Goal: Complete application form: Complete application form

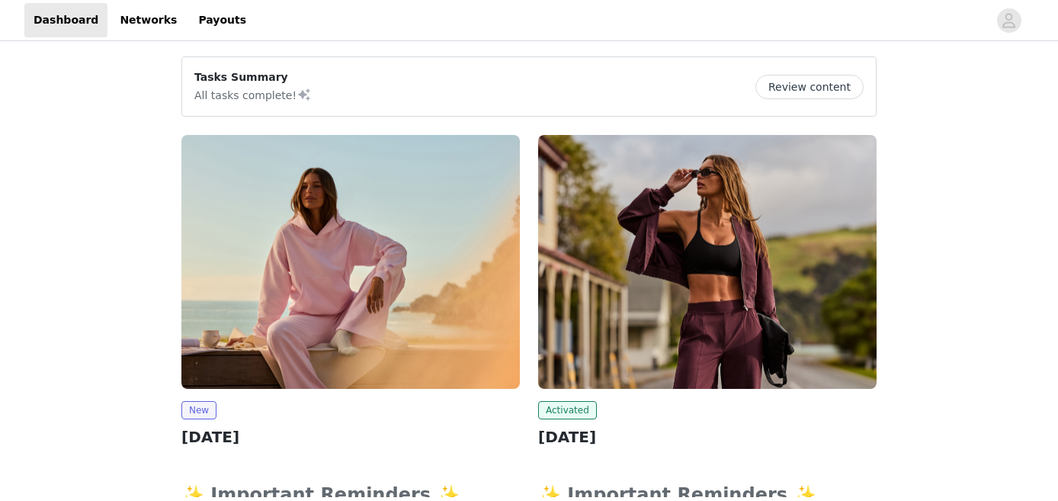
click at [303, 302] on img at bounding box center [350, 262] width 338 height 254
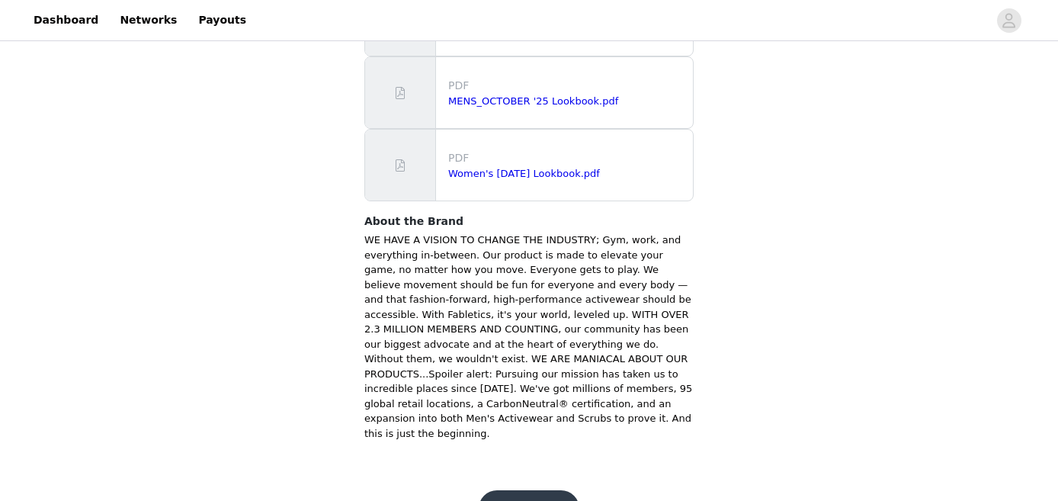
scroll to position [1066, 0]
click at [546, 491] on button "Get Started" at bounding box center [529, 509] width 101 height 37
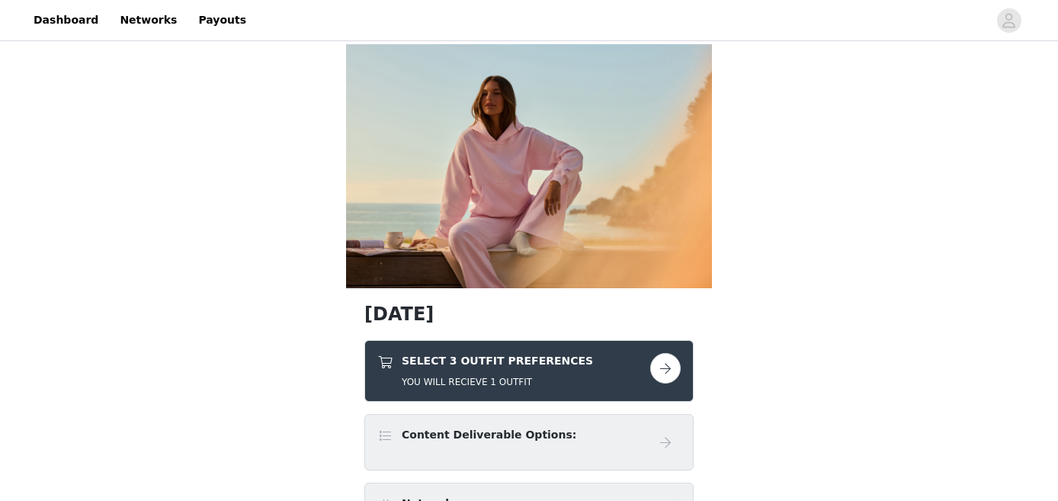
click at [662, 370] on button "button" at bounding box center [665, 368] width 30 height 30
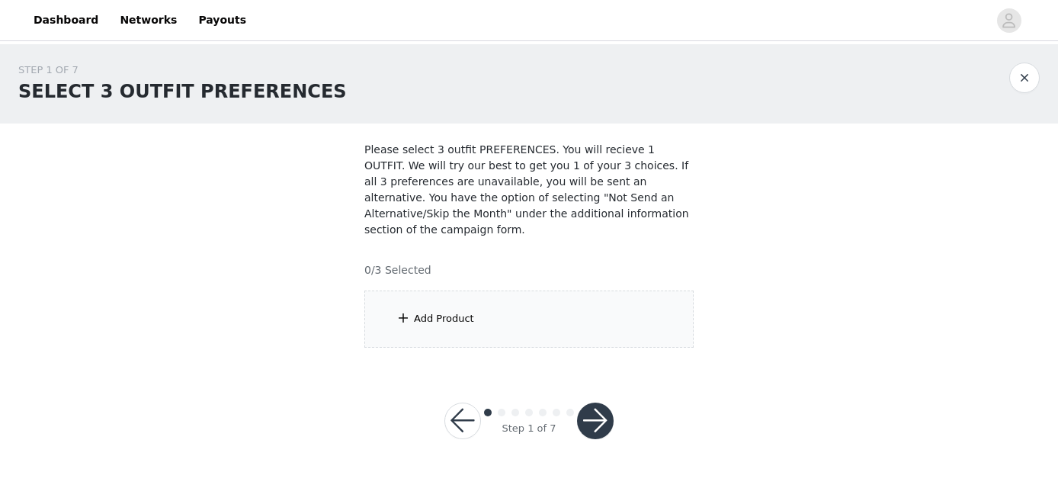
click at [548, 305] on div "Add Product" at bounding box center [528, 318] width 329 height 57
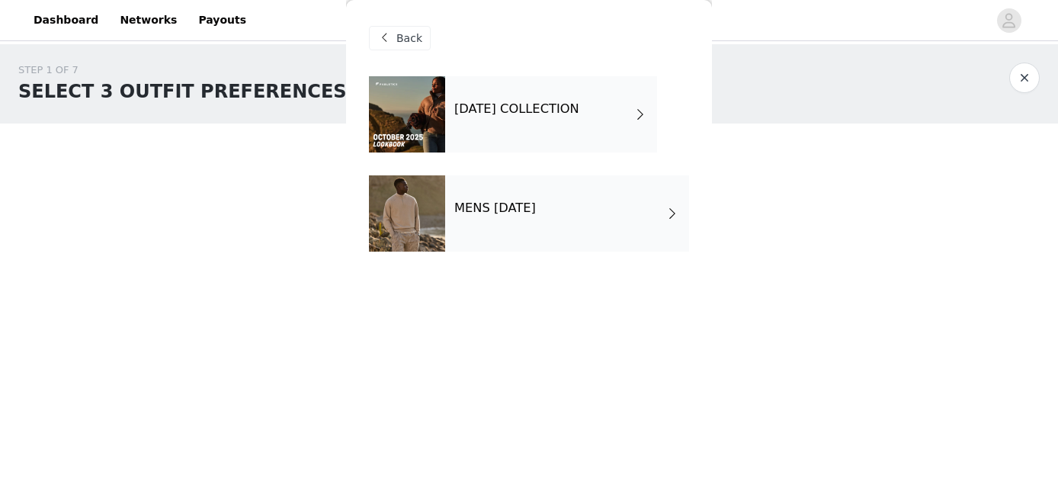
click at [515, 127] on div "[DATE] COLLECTION" at bounding box center [551, 114] width 212 height 76
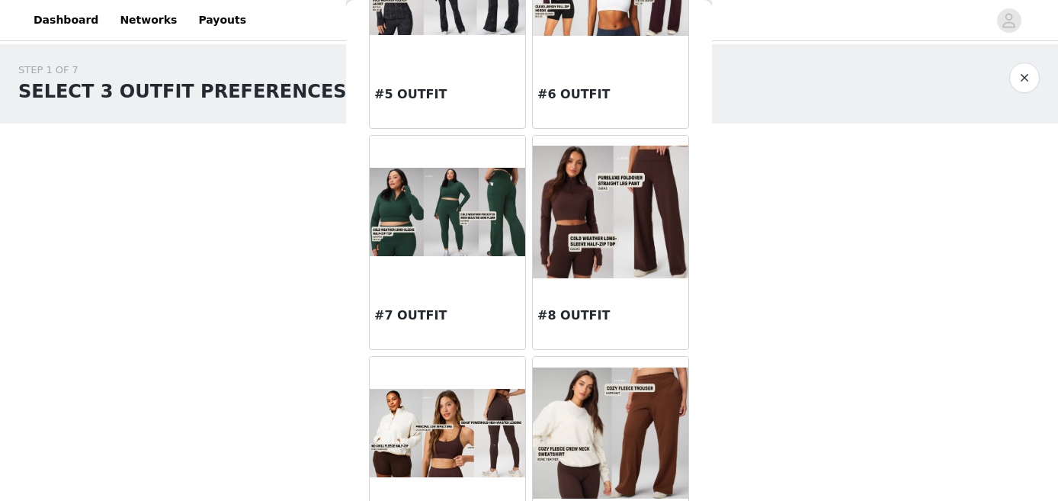
scroll to position [603, 0]
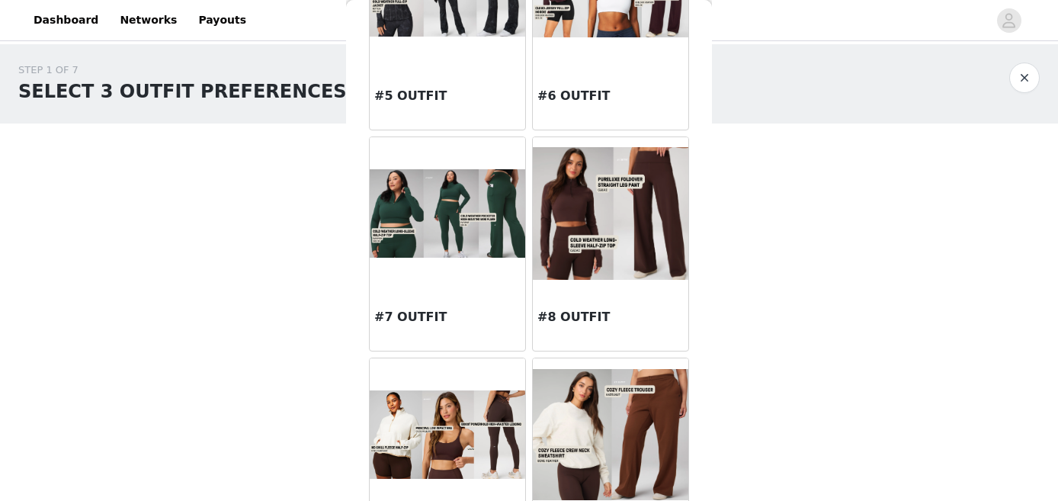
click at [593, 315] on h3 "#8 OUTFIT" at bounding box center [610, 317] width 146 height 18
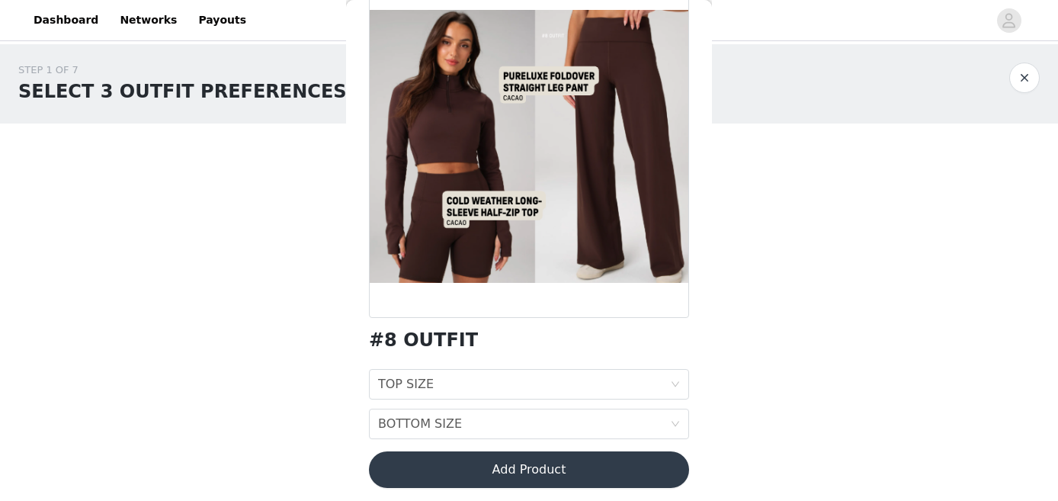
scroll to position [101, 0]
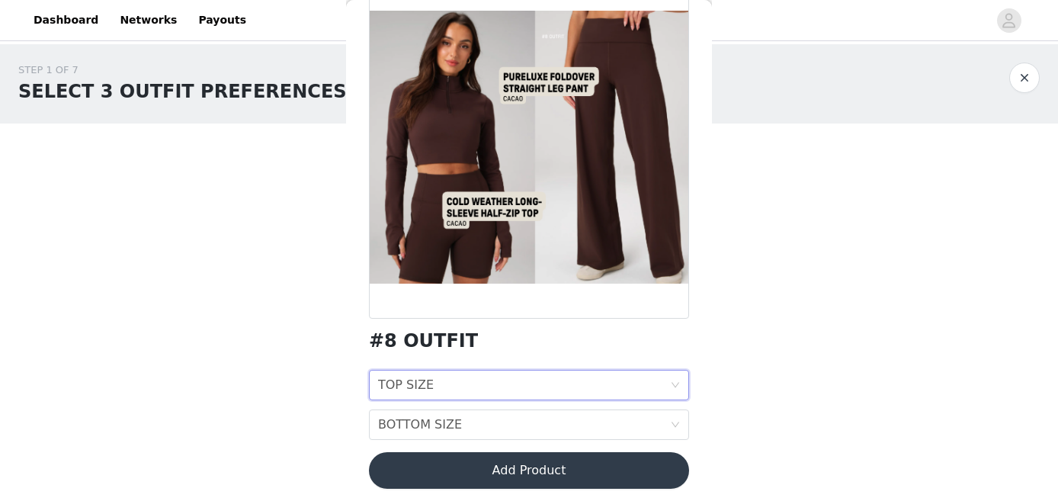
click at [498, 375] on div "TOP SIZE TOP SIZE" at bounding box center [524, 384] width 292 height 29
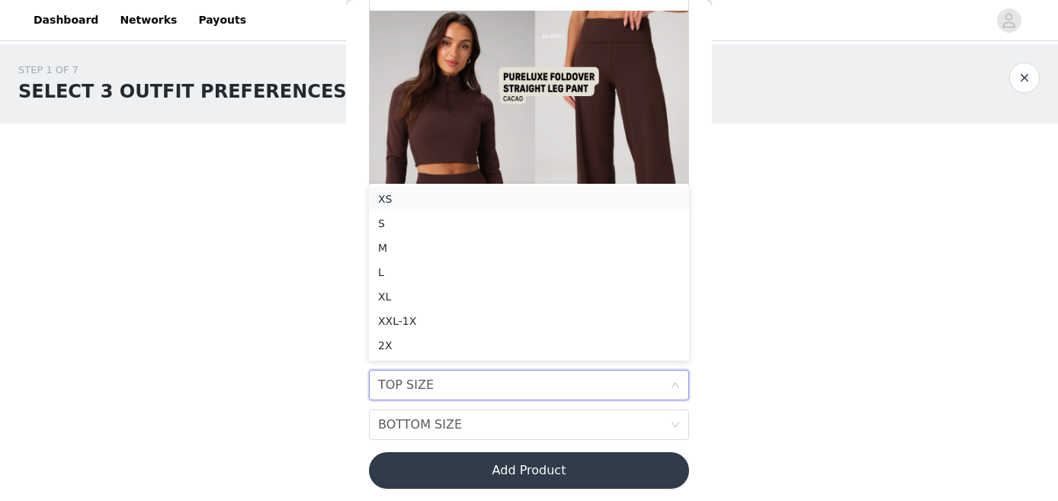
click at [403, 194] on div "XS" at bounding box center [529, 199] width 302 height 17
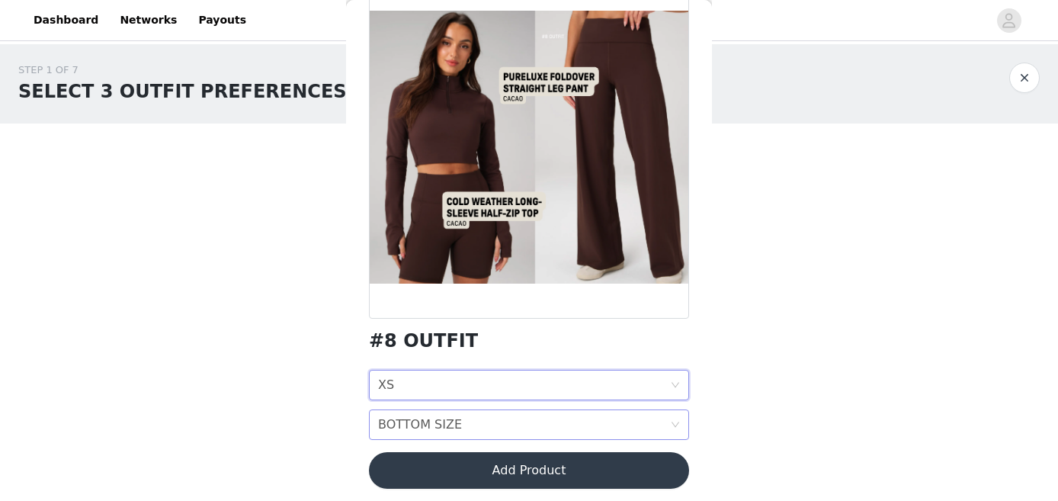
click at [439, 417] on div "BOTTOM SIZE" at bounding box center [420, 424] width 84 height 29
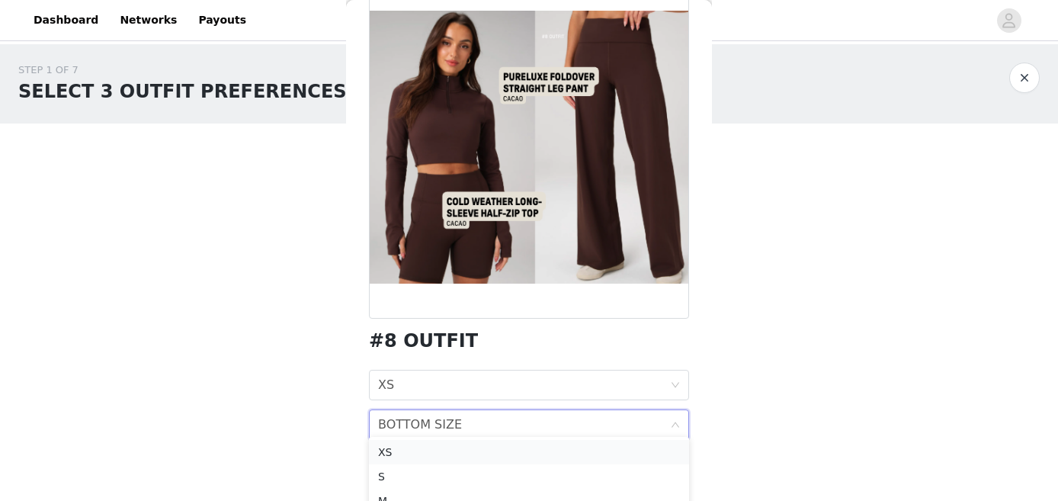
click at [408, 451] on div "XS" at bounding box center [529, 452] width 302 height 17
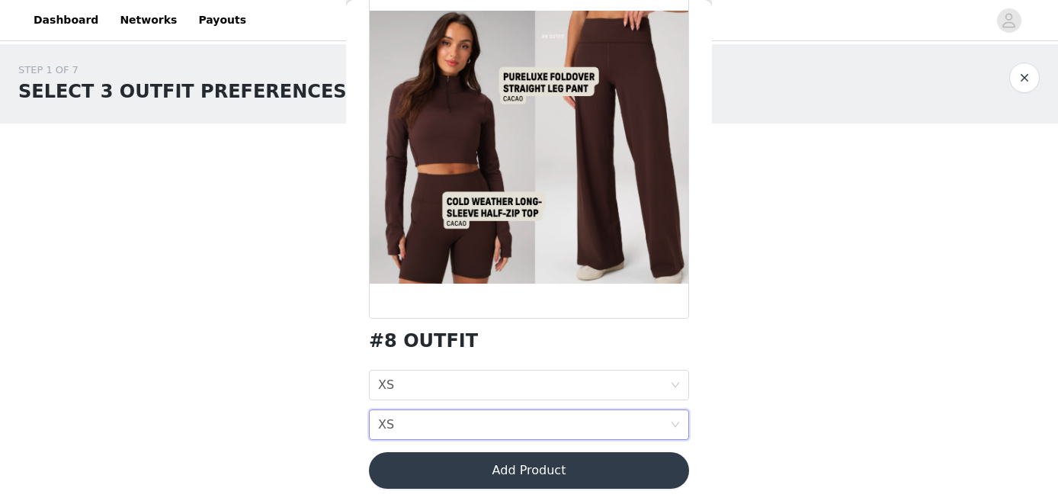
scroll to position [0, 0]
click at [411, 459] on button "Add Product" at bounding box center [529, 470] width 320 height 37
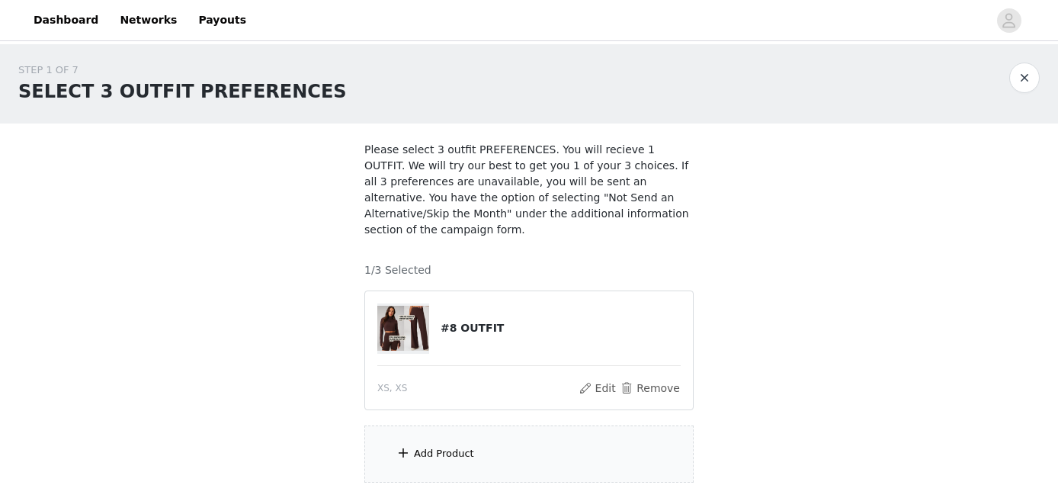
click at [419, 441] on div "Add Product" at bounding box center [528, 453] width 329 height 57
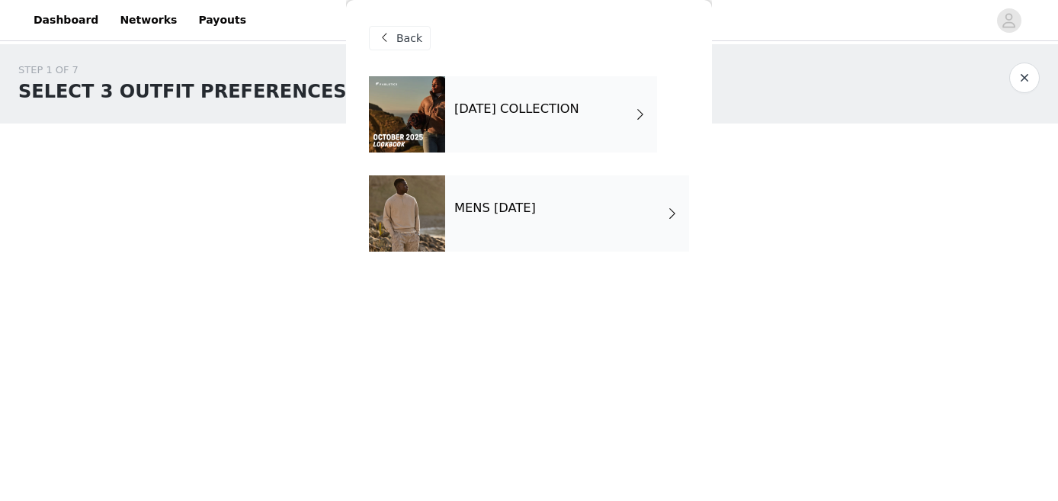
click at [530, 123] on div "[DATE] COLLECTION" at bounding box center [551, 114] width 212 height 76
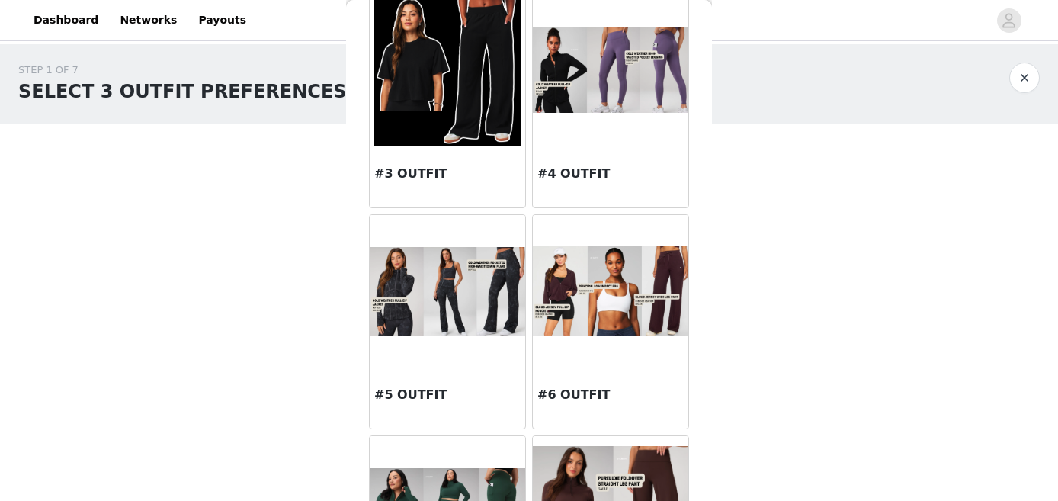
scroll to position [305, 0]
click at [586, 379] on div "#6 OUTFIT" at bounding box center [611, 397] width 156 height 61
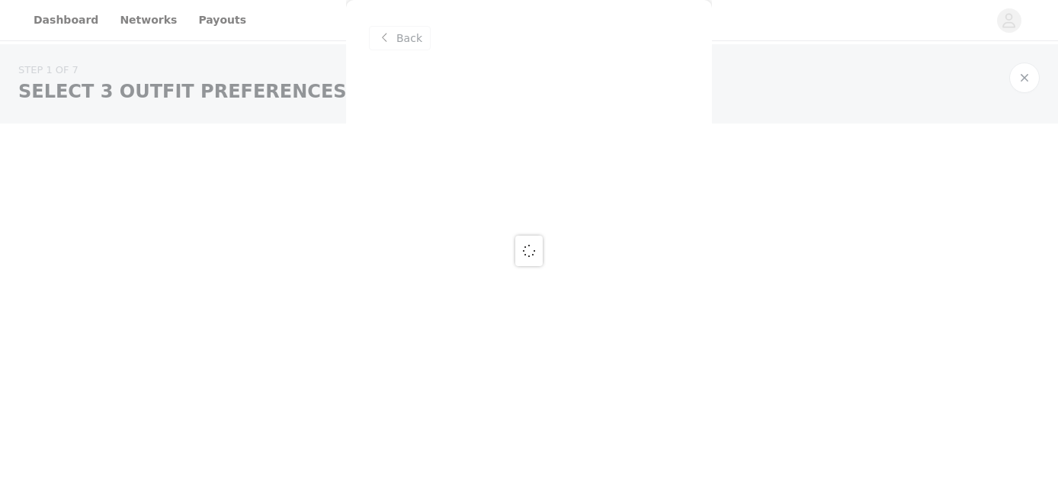
scroll to position [0, 0]
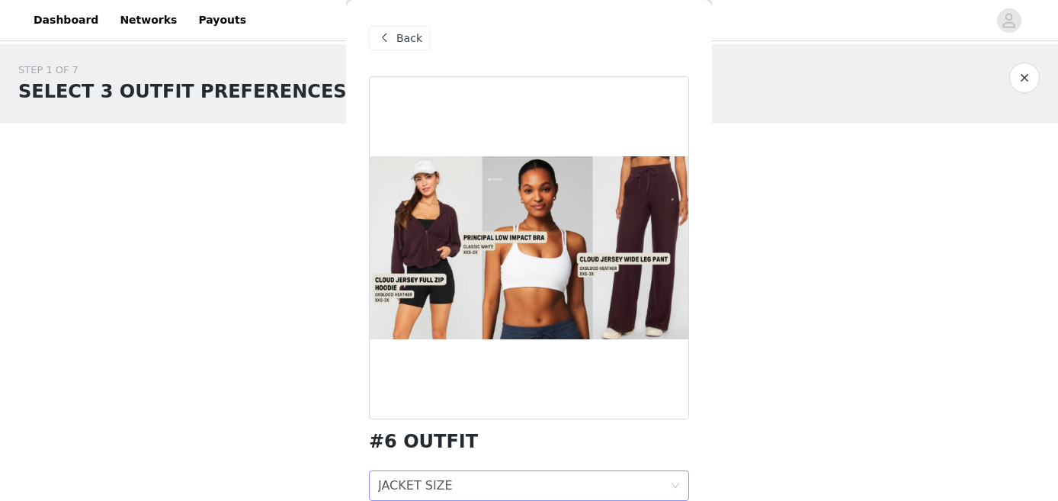
click at [463, 477] on div "JACKET SIZE JACKET SIZE" at bounding box center [524, 485] width 292 height 29
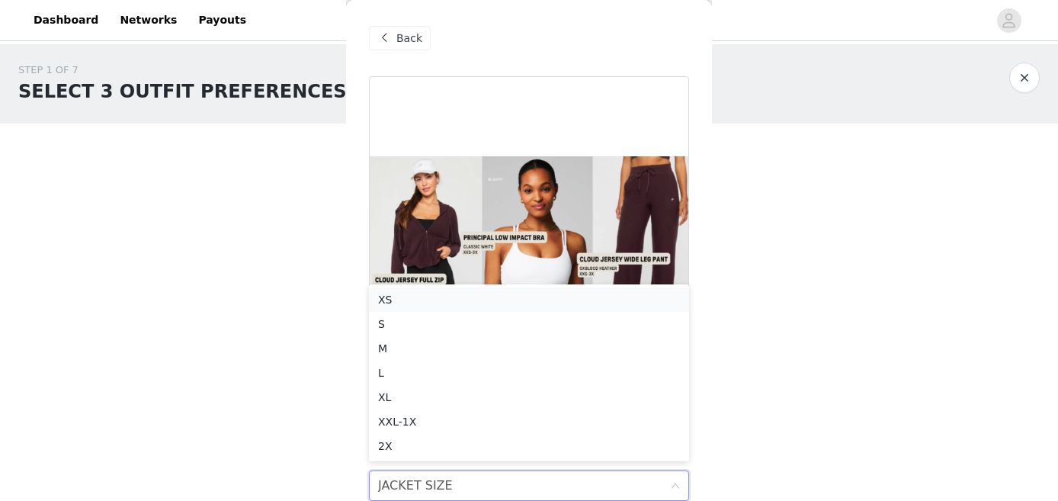
click at [429, 298] on div "XS" at bounding box center [529, 299] width 302 height 17
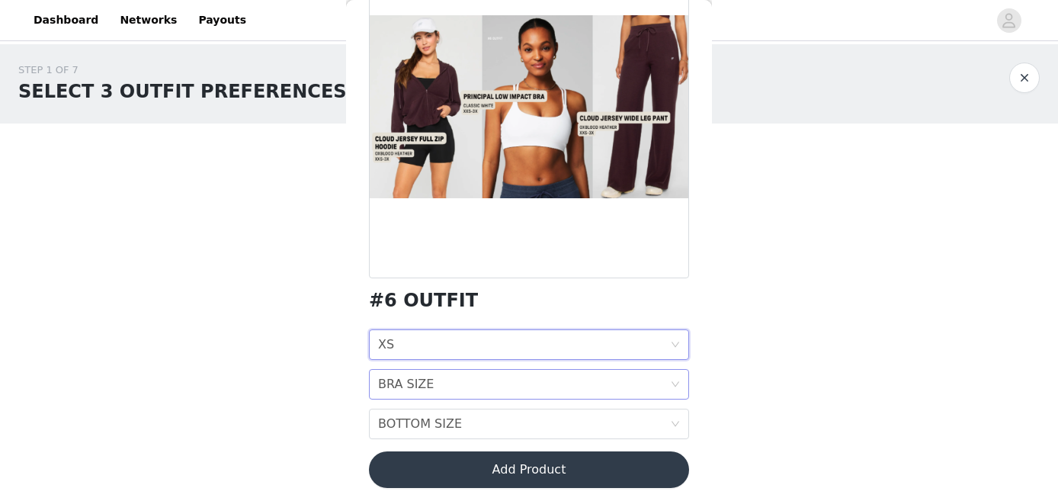
scroll to position [140, 0]
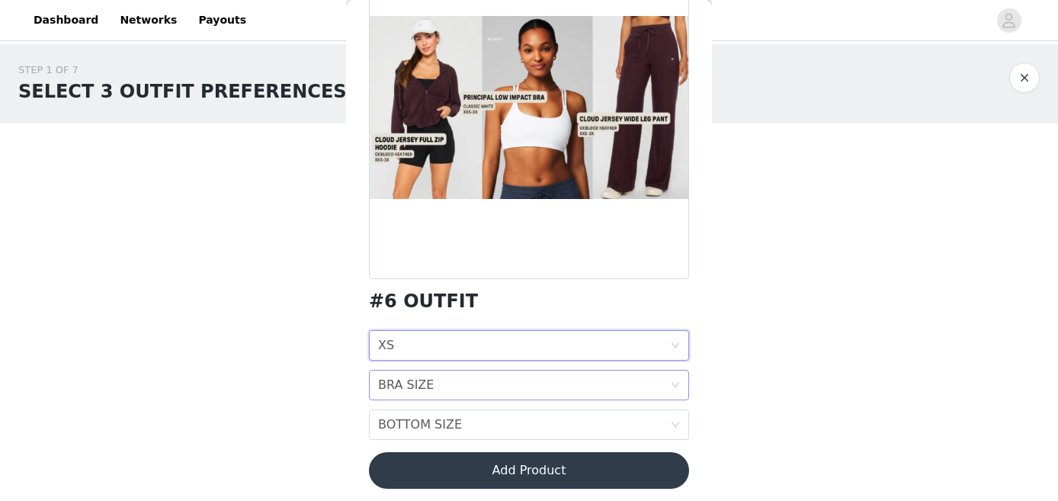
click at [424, 375] on div "BRA SIZE" at bounding box center [406, 384] width 56 height 29
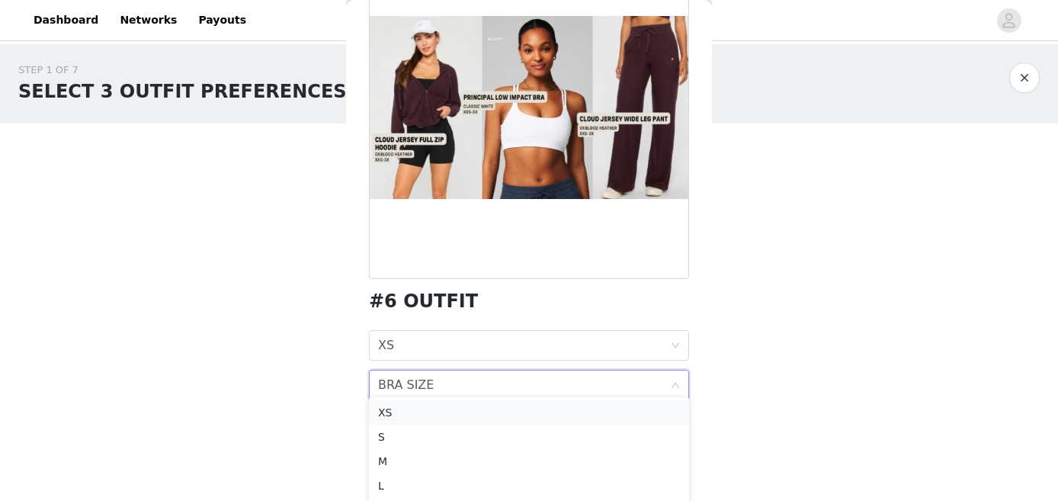
click at [411, 417] on div "XS" at bounding box center [529, 412] width 302 height 17
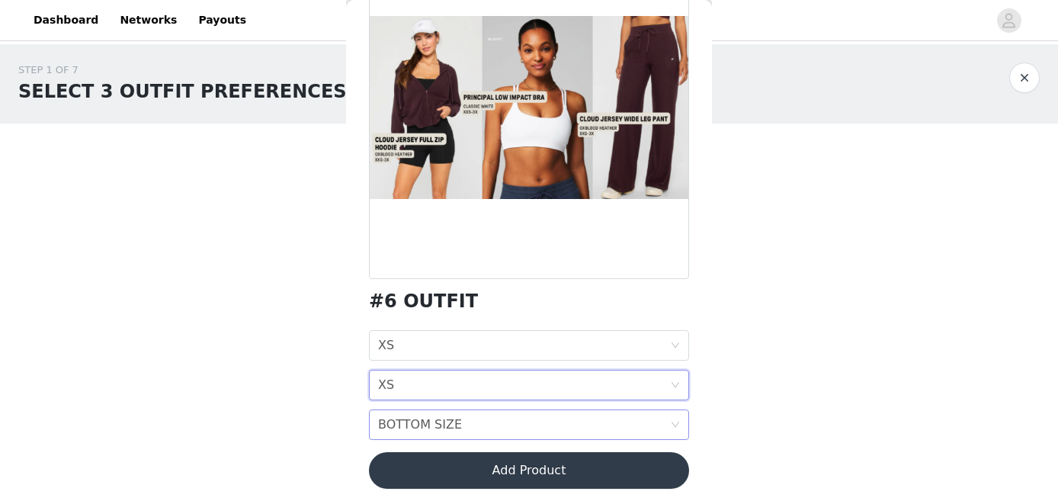
click at [411, 417] on div "BOTTOM SIZE" at bounding box center [420, 424] width 84 height 29
click at [412, 235] on div "XS" at bounding box center [529, 238] width 302 height 17
click at [428, 456] on button "Add Product" at bounding box center [529, 470] width 320 height 37
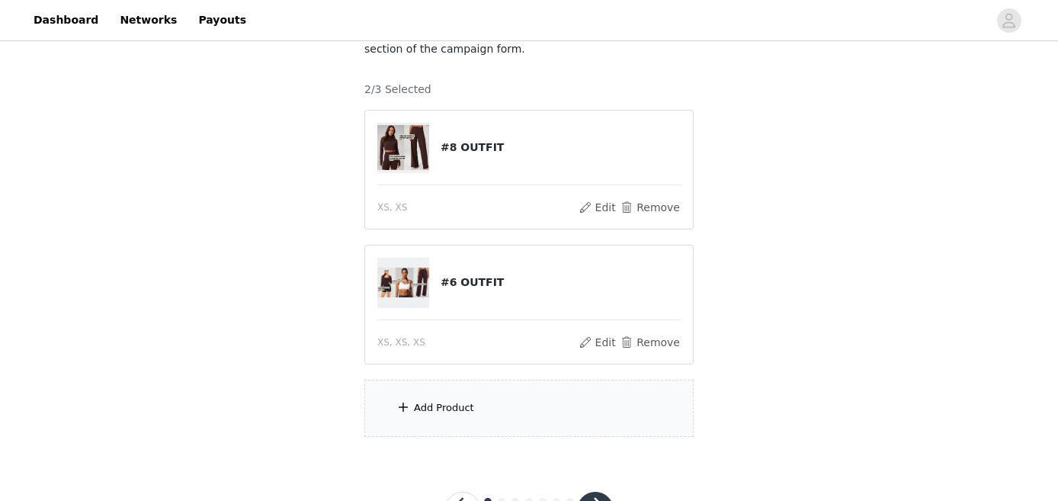
scroll to position [182, 0]
click at [433, 403] on div "Add Product" at bounding box center [444, 406] width 60 height 15
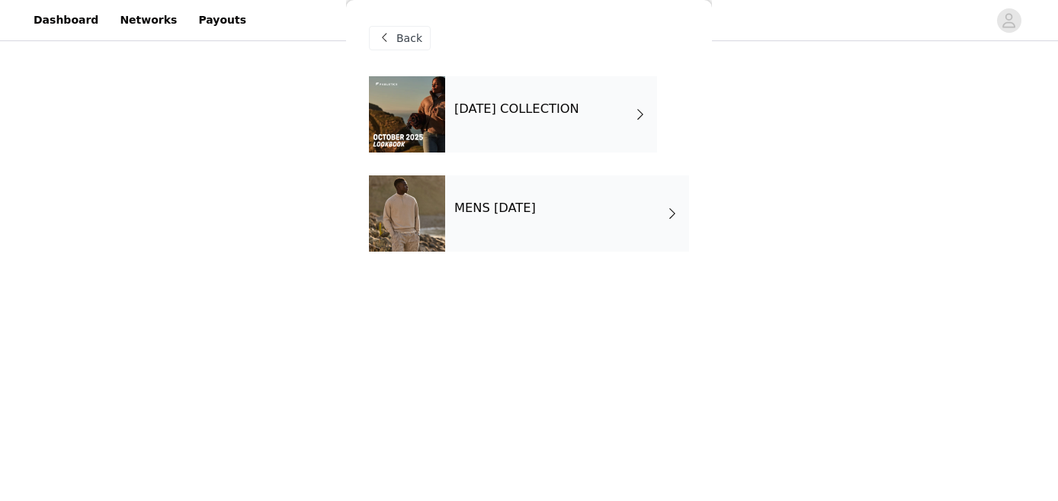
click at [531, 111] on h4 "OCTOBER 2025 COLLECTION" at bounding box center [516, 109] width 125 height 14
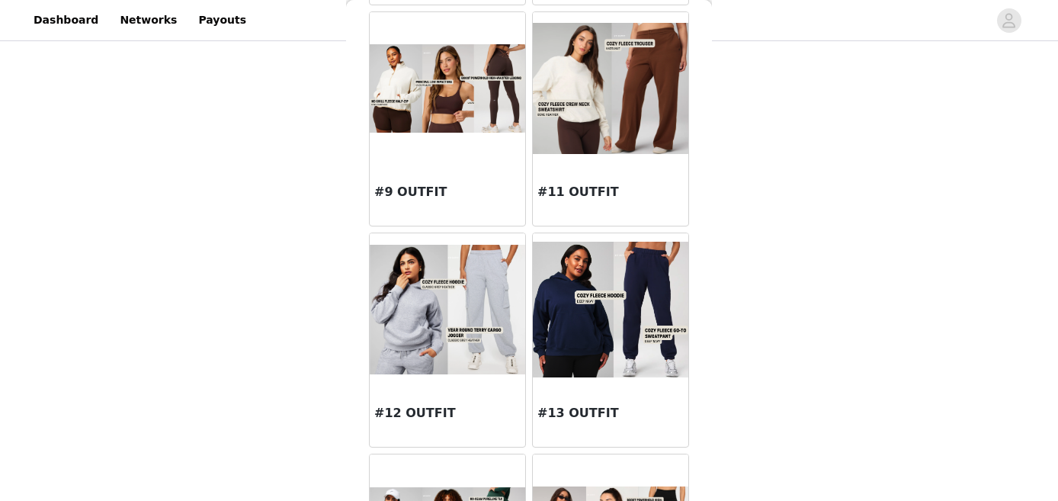
scroll to position [951, 0]
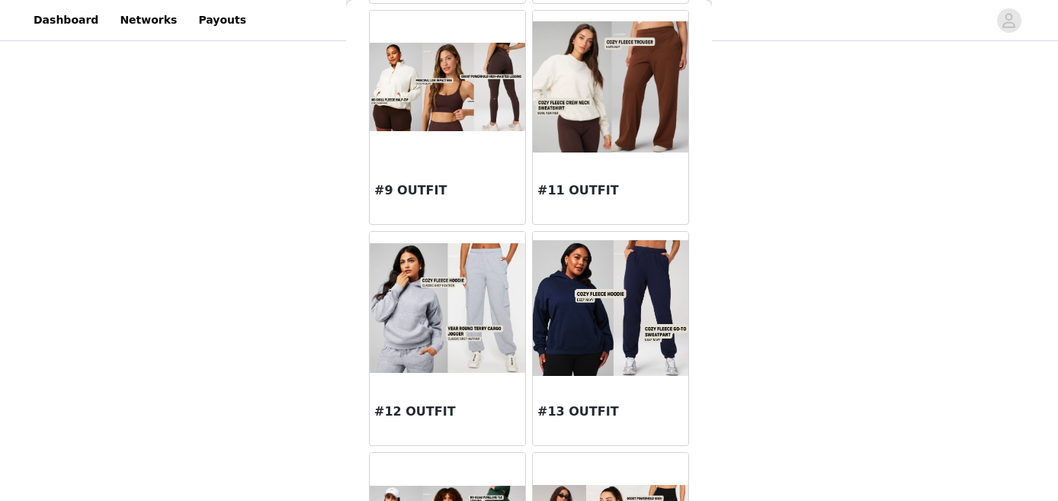
click at [553, 422] on div "#13 OUTFIT" at bounding box center [611, 414] width 156 height 61
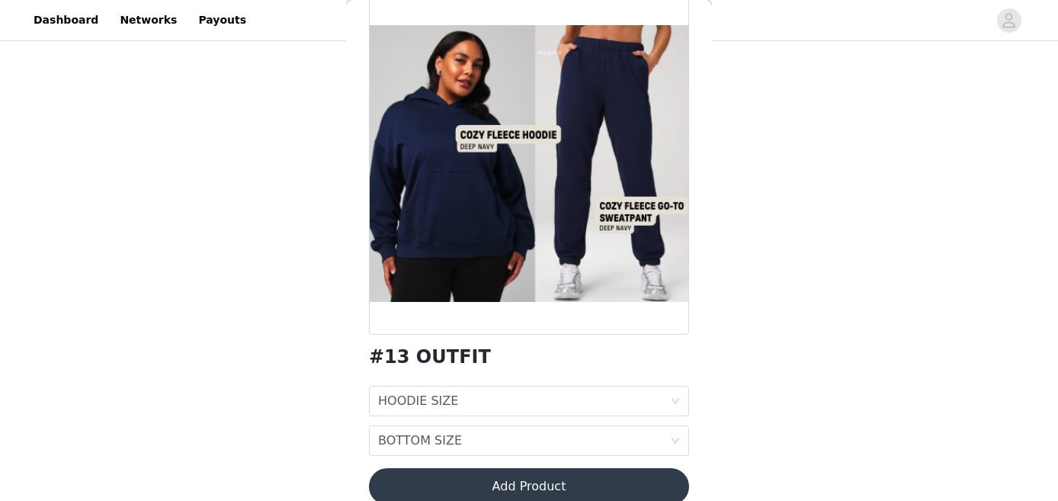
scroll to position [95, 0]
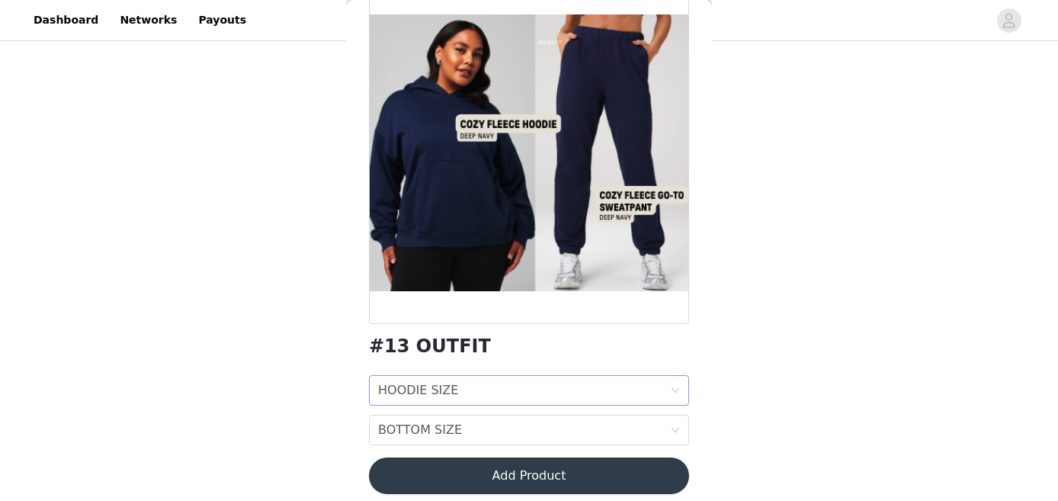
click at [457, 383] on div "HOODIE SIZE HOODIE SIZE" at bounding box center [524, 390] width 292 height 29
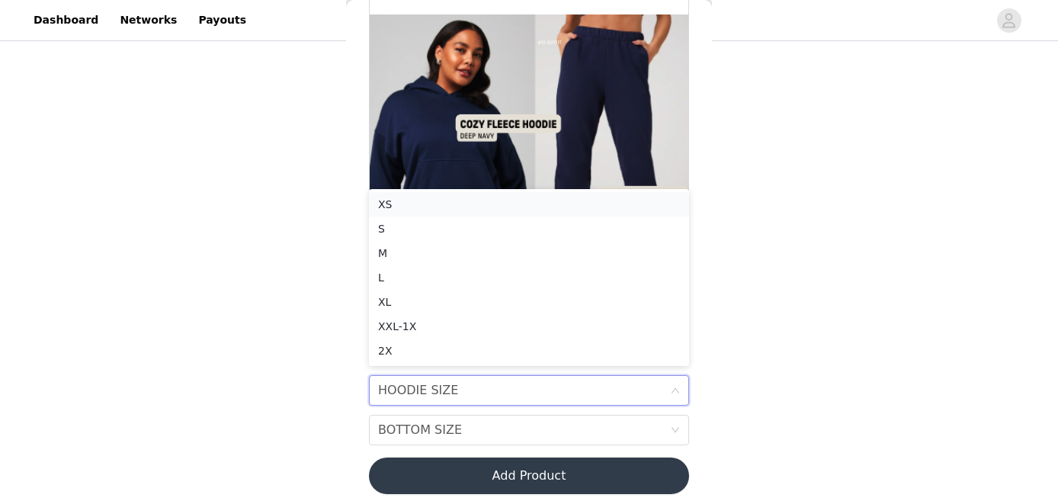
click at [412, 200] on div "XS" at bounding box center [529, 204] width 302 height 17
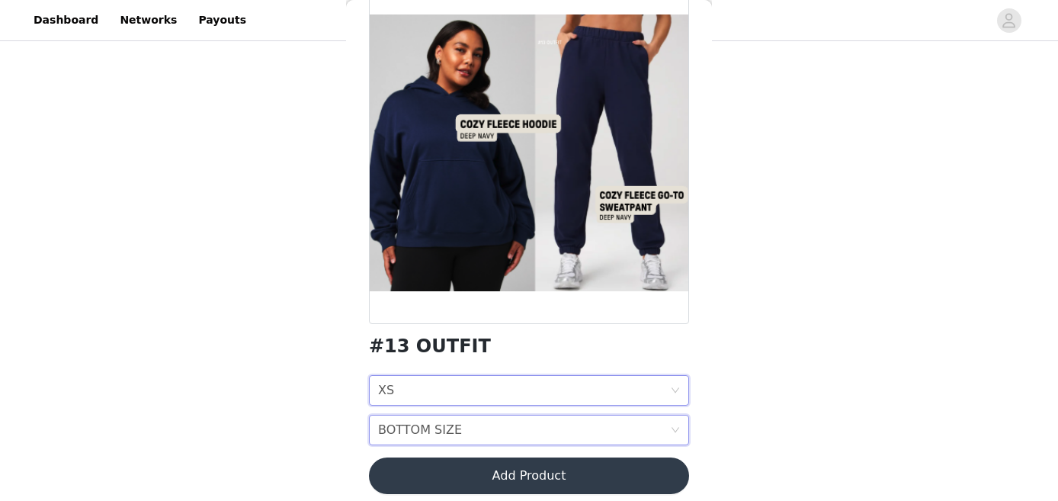
click at [418, 424] on div "BOTTOM SIZE" at bounding box center [420, 429] width 84 height 29
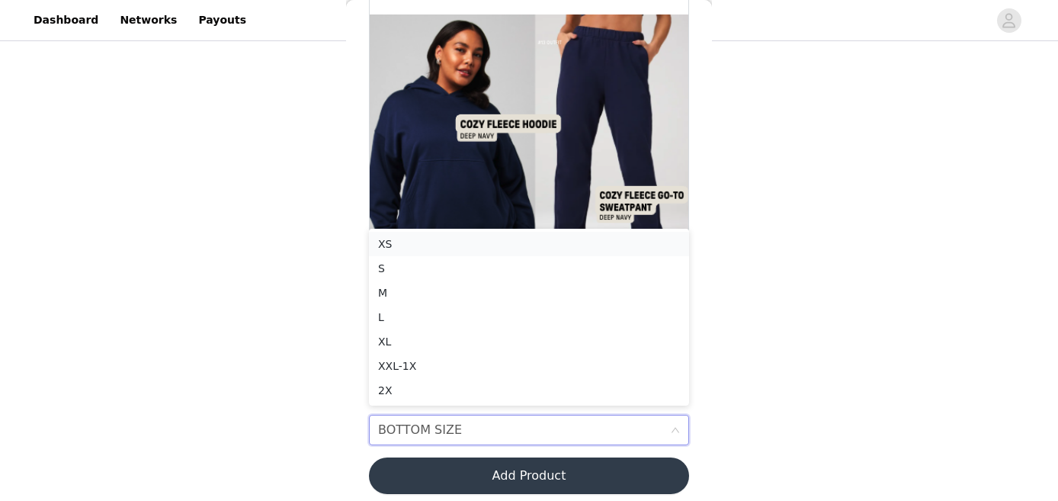
click at [412, 242] on div "XS" at bounding box center [529, 244] width 302 height 17
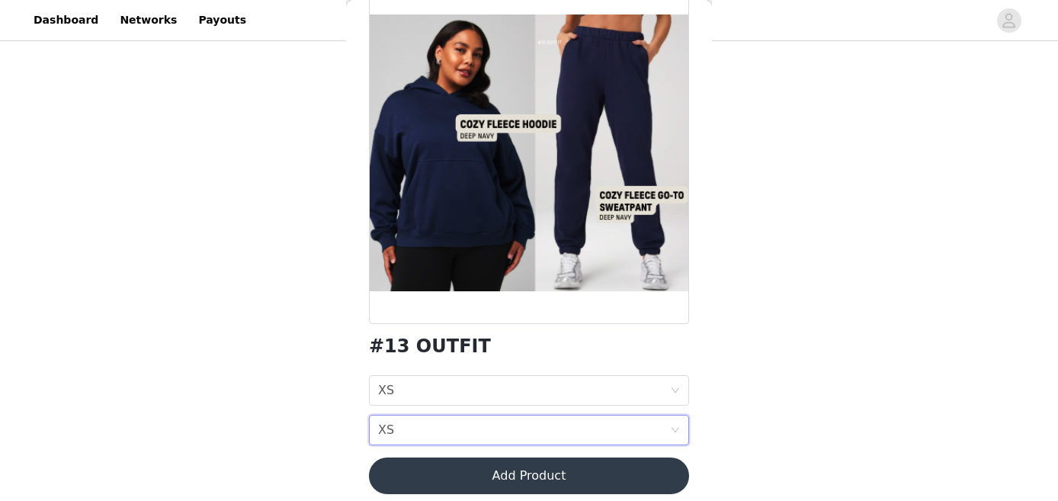
click at [428, 463] on button "Add Product" at bounding box center [529, 475] width 320 height 37
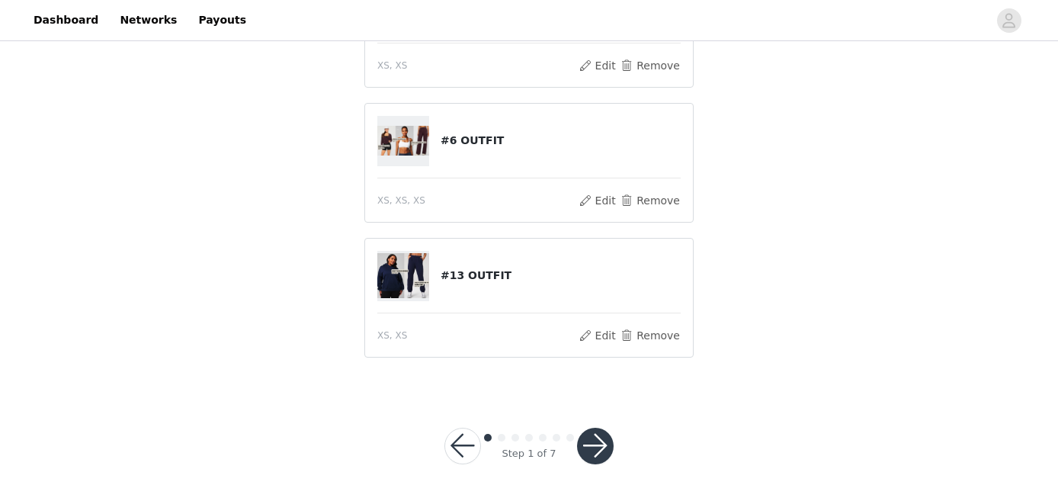
scroll to position [281, 0]
click at [593, 449] on button "button" at bounding box center [595, 446] width 37 height 37
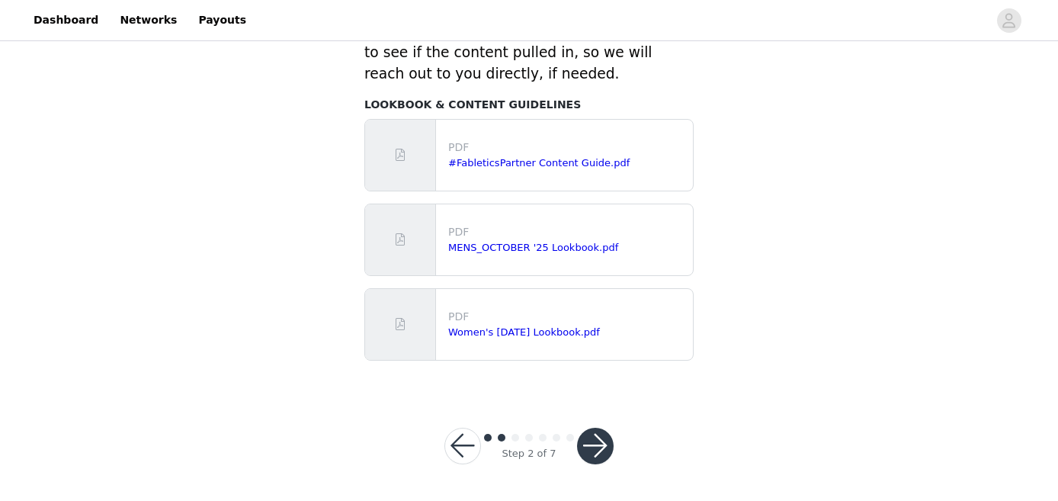
scroll to position [796, 0]
click at [598, 452] on button "button" at bounding box center [595, 446] width 37 height 37
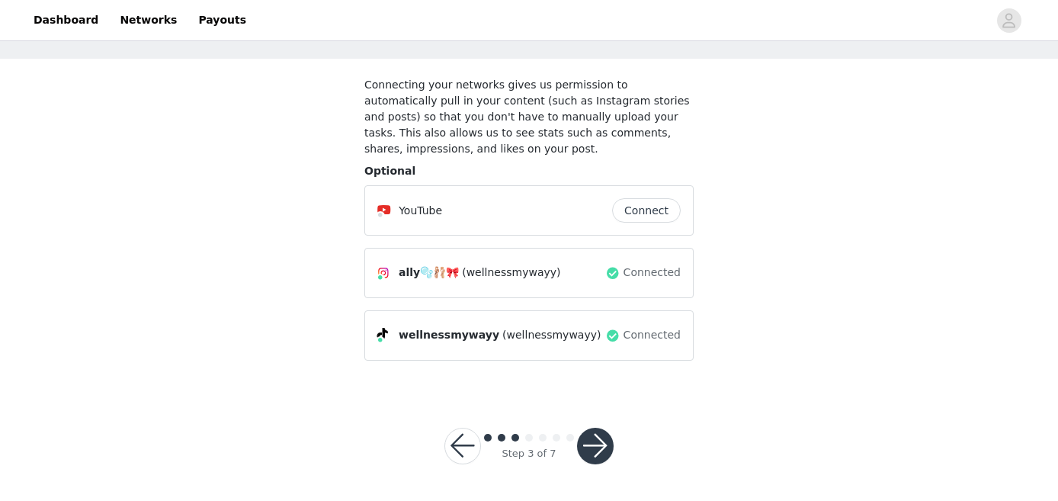
scroll to position [64, 0]
click at [601, 460] on button "button" at bounding box center [595, 446] width 37 height 37
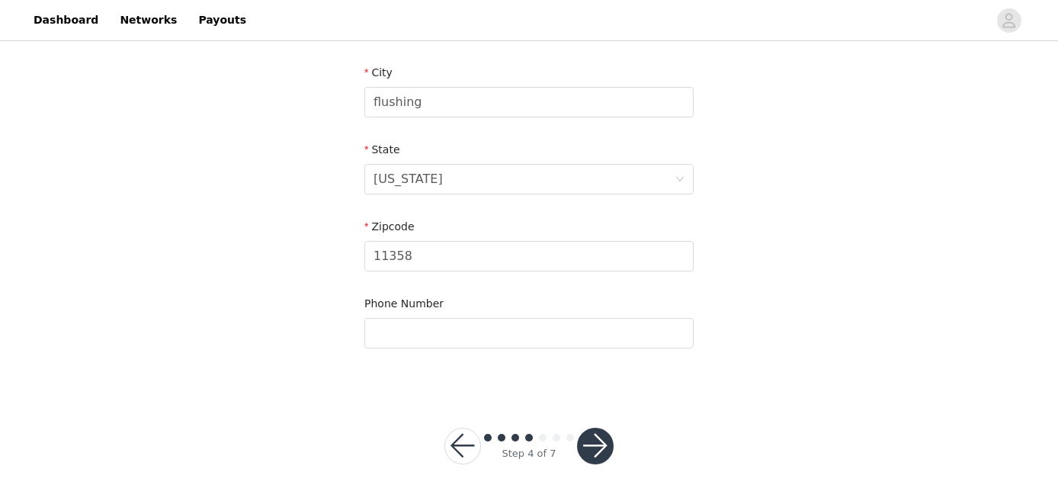
scroll to position [538, 0]
click at [592, 442] on button "button" at bounding box center [595, 446] width 37 height 37
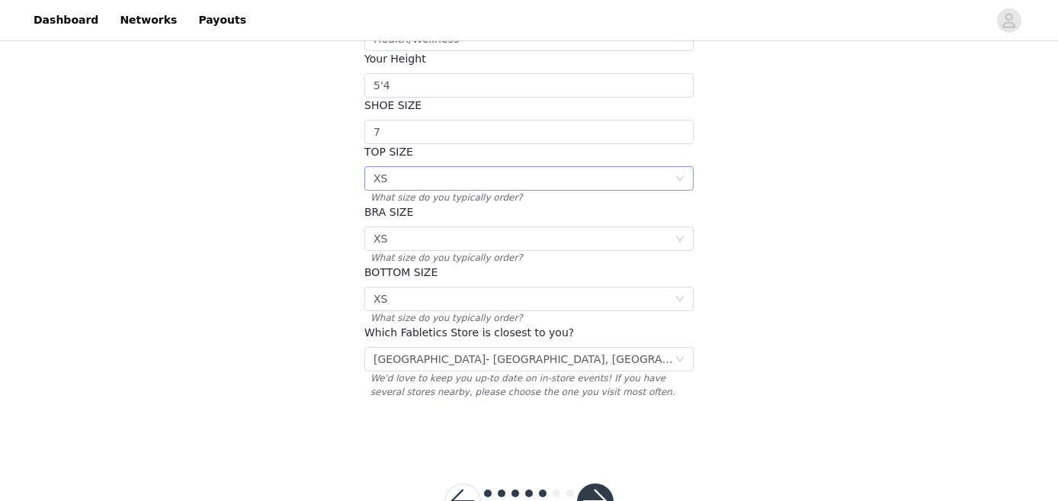
scroll to position [319, 0]
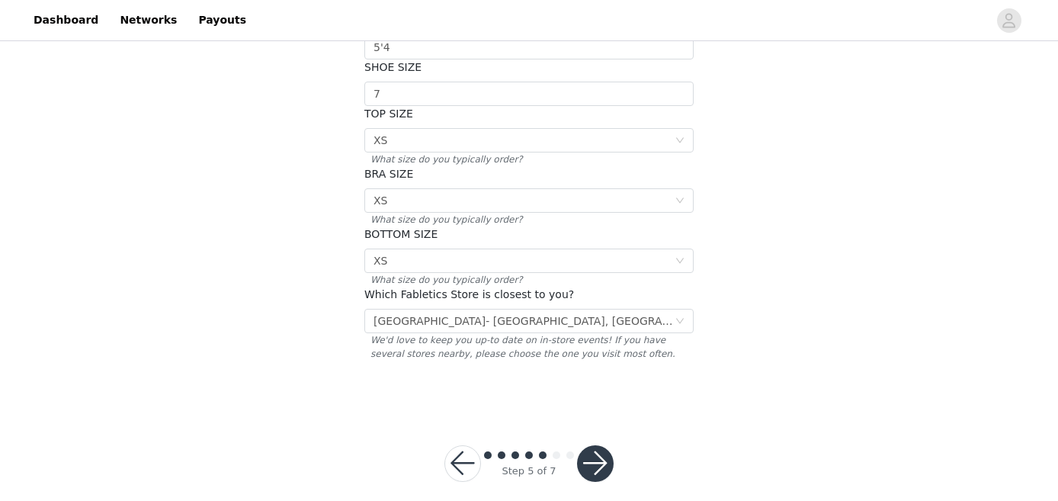
click at [588, 454] on button "button" at bounding box center [595, 463] width 37 height 37
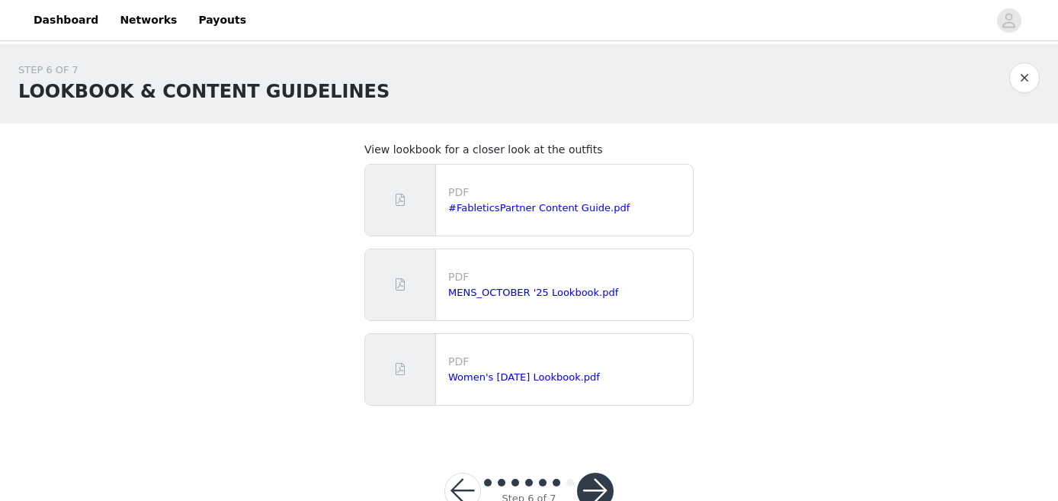
click at [592, 495] on button "button" at bounding box center [595, 491] width 37 height 37
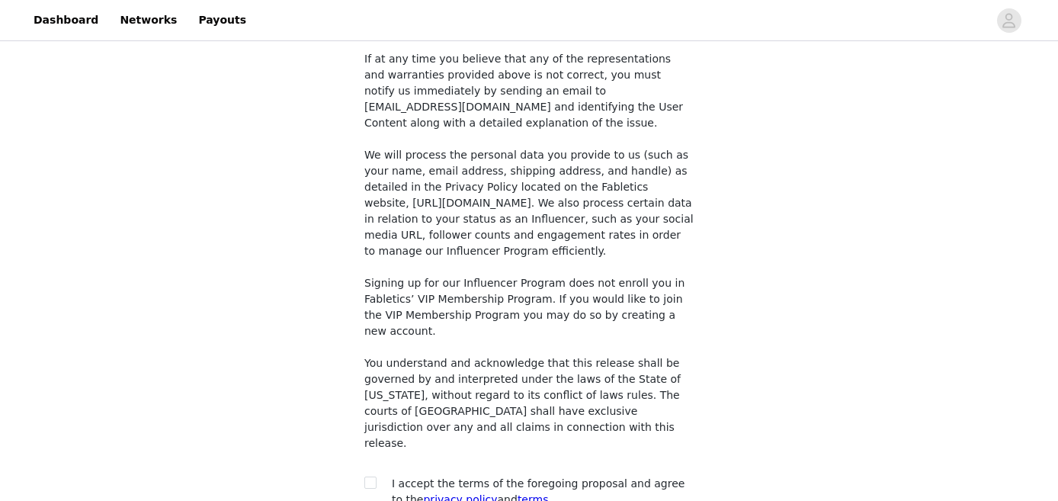
scroll to position [1228, 0]
click at [371, 478] on span at bounding box center [370, 484] width 12 height 12
click at [371, 478] on input "checkbox" at bounding box center [369, 483] width 11 height 11
checkbox input "true"
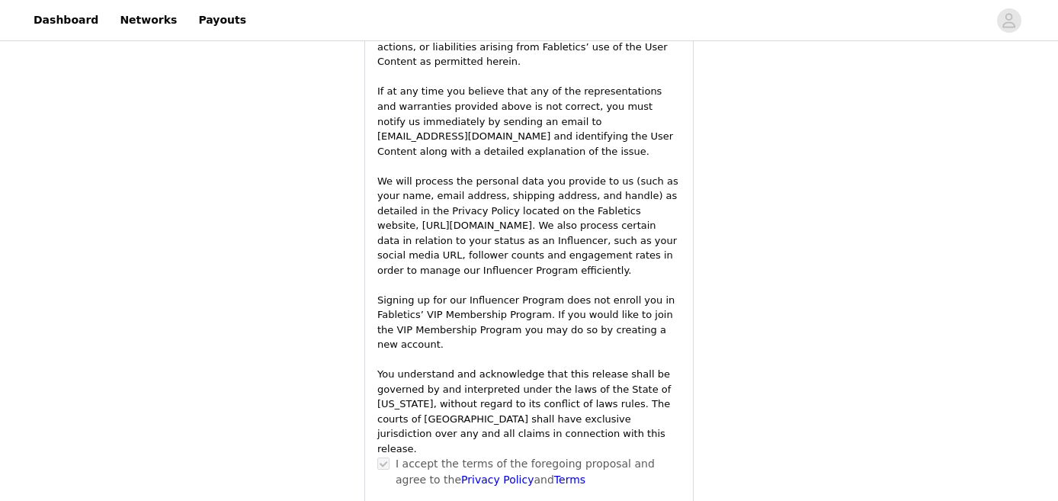
scroll to position [2274, 0]
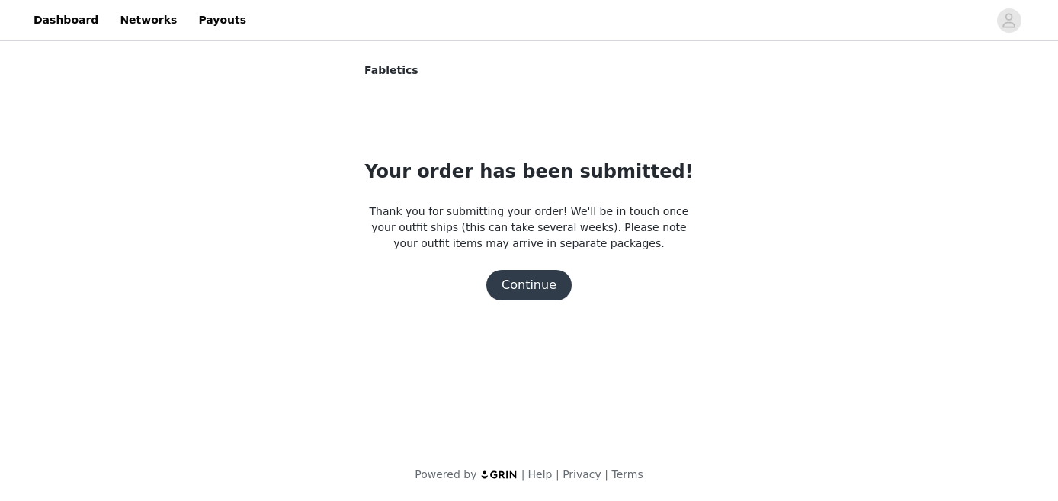
click at [540, 292] on button "Continue" at bounding box center [528, 285] width 85 height 30
